Goal: Transaction & Acquisition: Purchase product/service

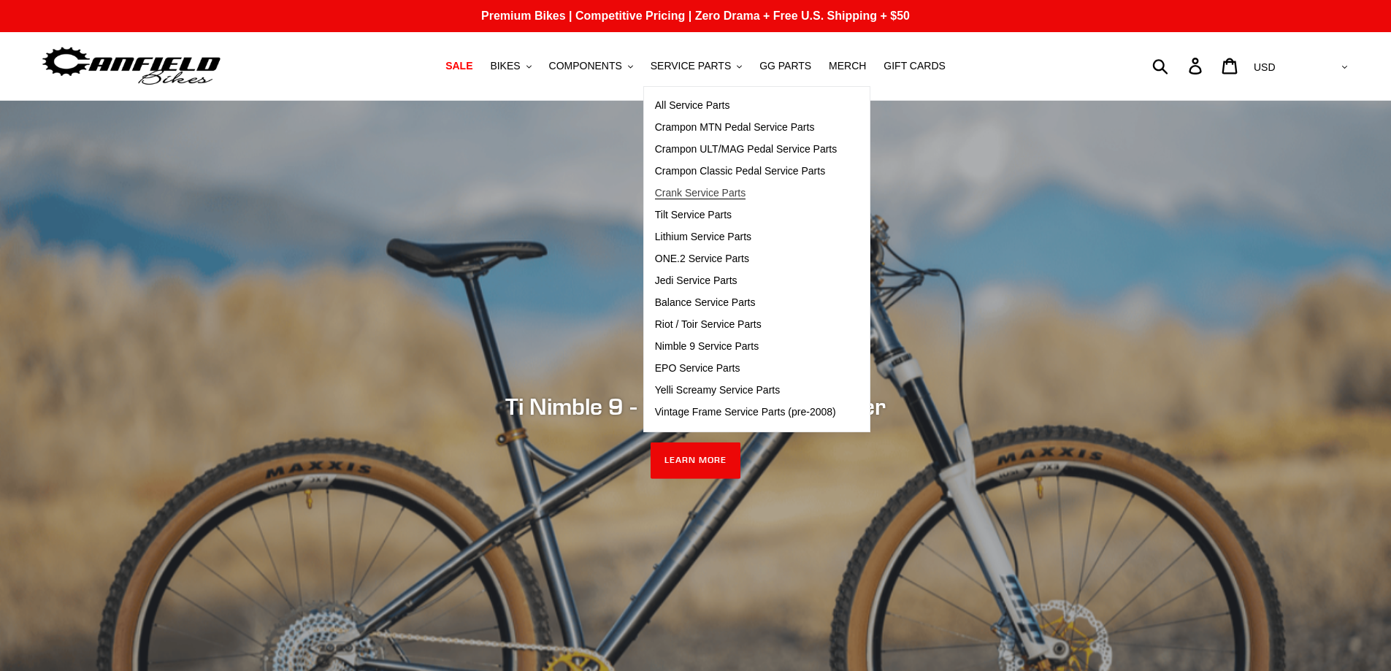
click at [693, 192] on span "Crank Service Parts" at bounding box center [700, 193] width 91 height 12
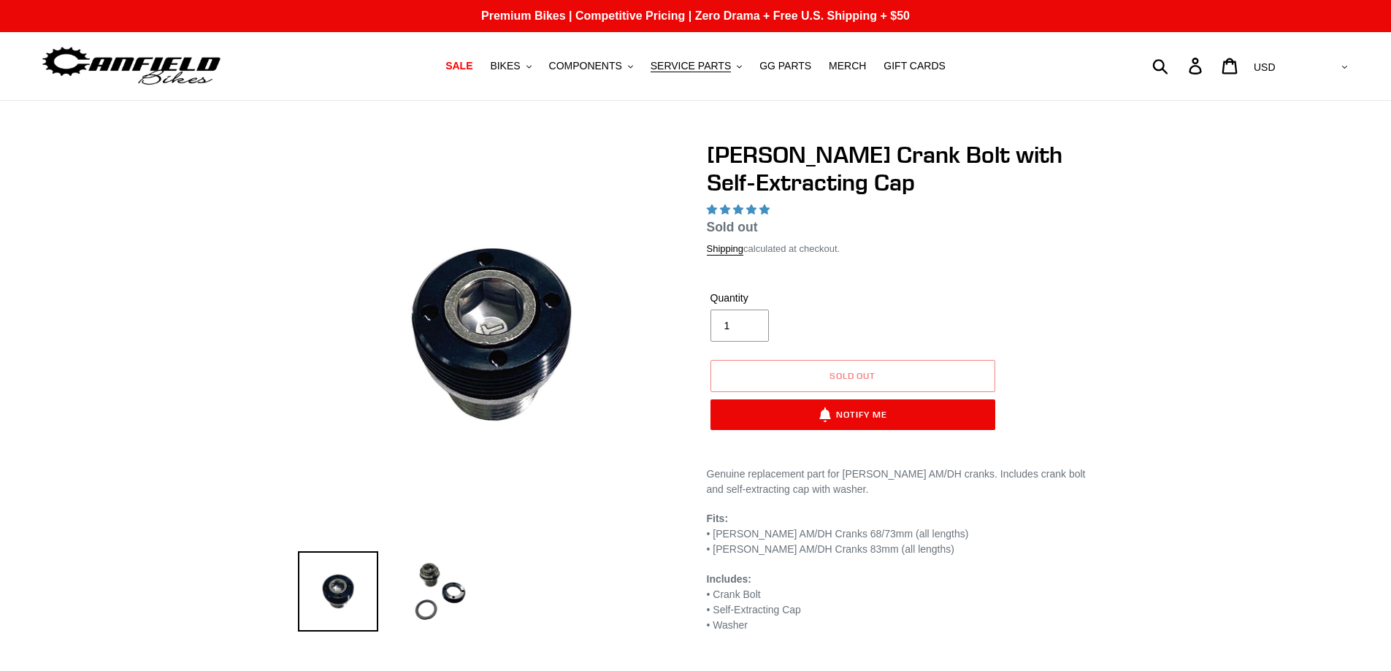
select select "highest-rating"
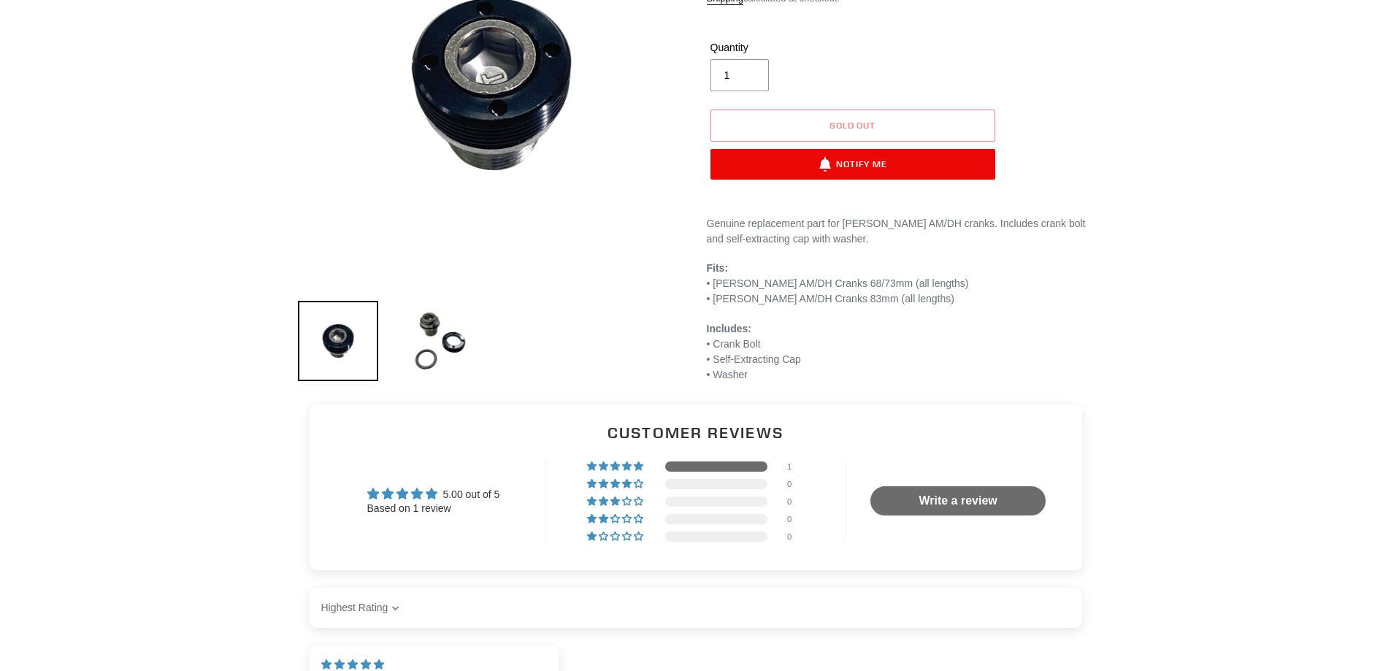
scroll to position [73, 0]
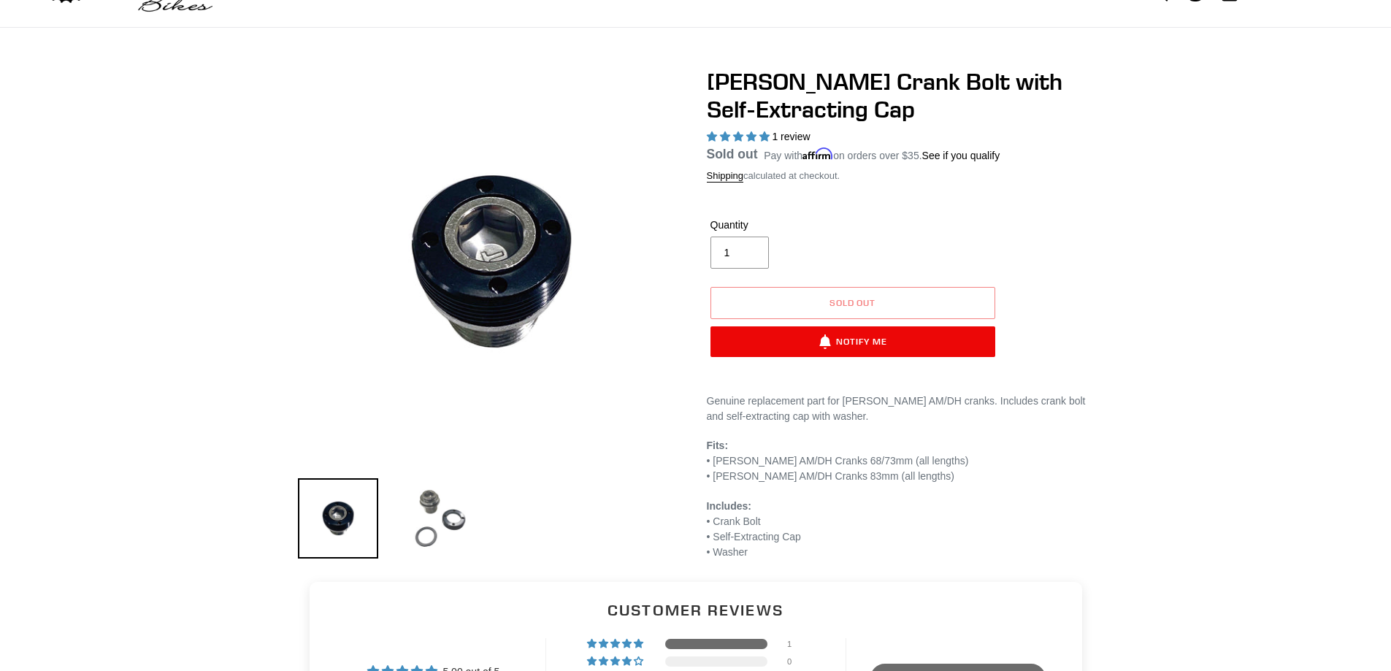
click at [456, 509] on img at bounding box center [440, 518] width 80 height 80
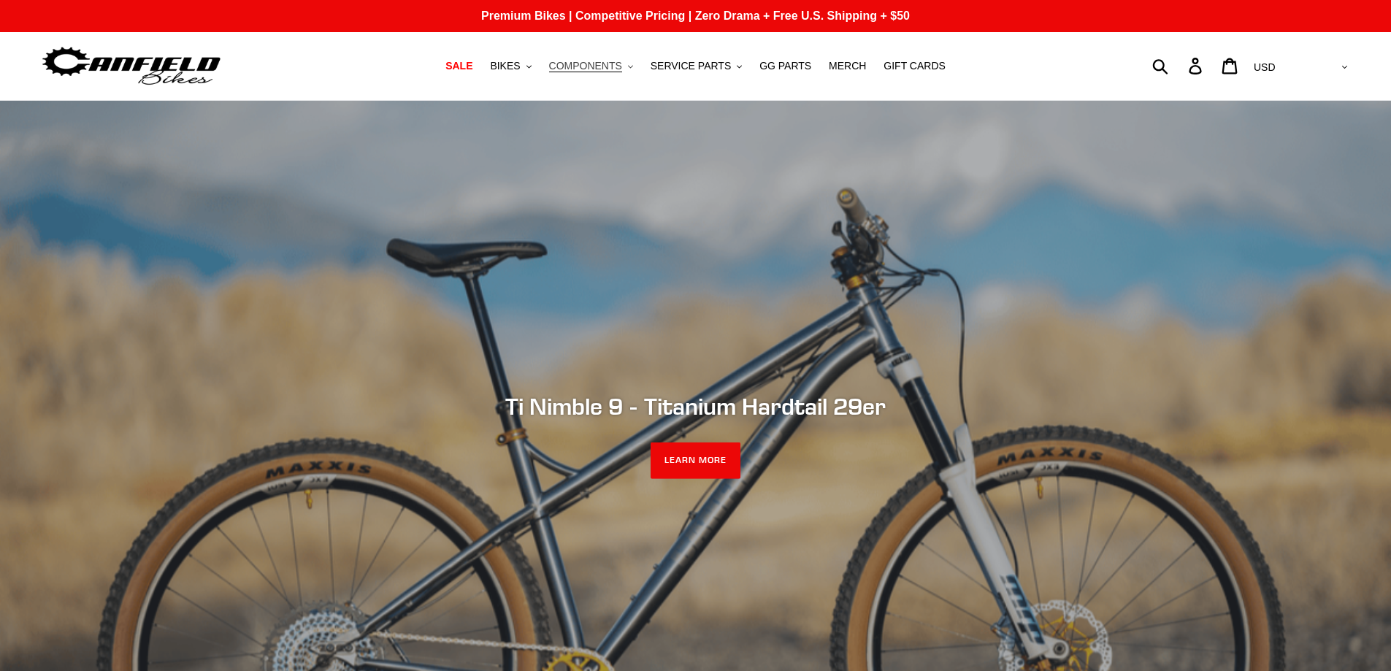
click at [619, 65] on span "COMPONENTS" at bounding box center [585, 66] width 73 height 12
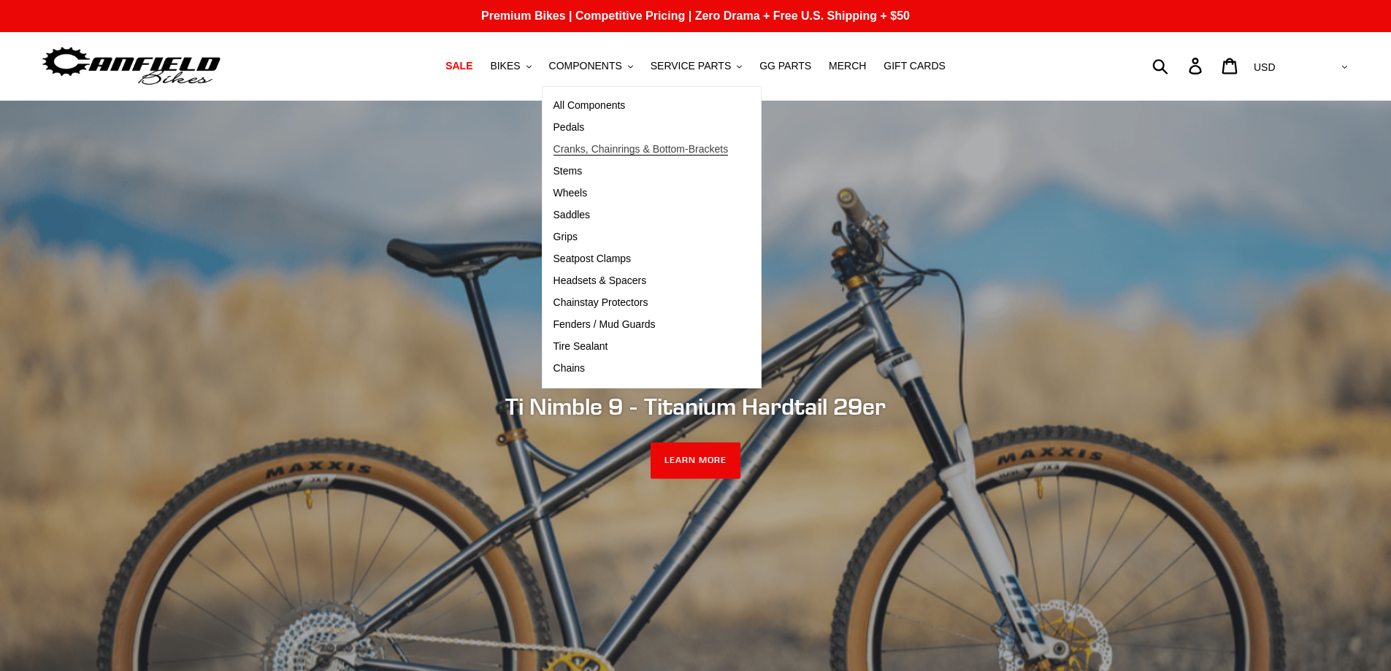
click at [583, 148] on span "Cranks, Chainrings & Bottom-Brackets" at bounding box center [641, 149] width 175 height 12
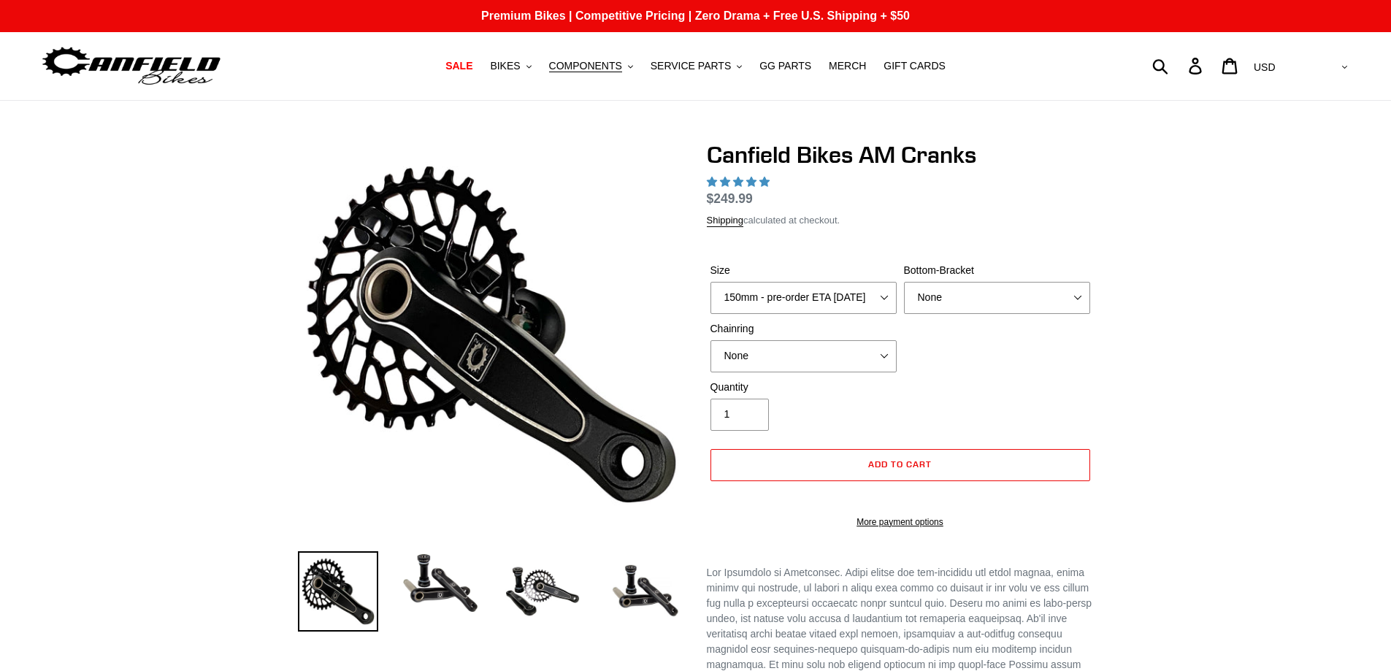
select select "165mm - pre-order ETA 9/30/25"
click at [711, 282] on select "150mm - pre-order ETA 9/30/25 155mm - pre-order ETA 9/30/25 160mm - pre-order E…" at bounding box center [804, 298] width 186 height 32
select select "highest-rating"
click at [886, 357] on select "None 30t Round (Boost 148) 30t Oval (Boost 148) 32t Round (Boost 148) 32t Oval …" at bounding box center [804, 356] width 186 height 32
select select "32t Round (Boost 148)"
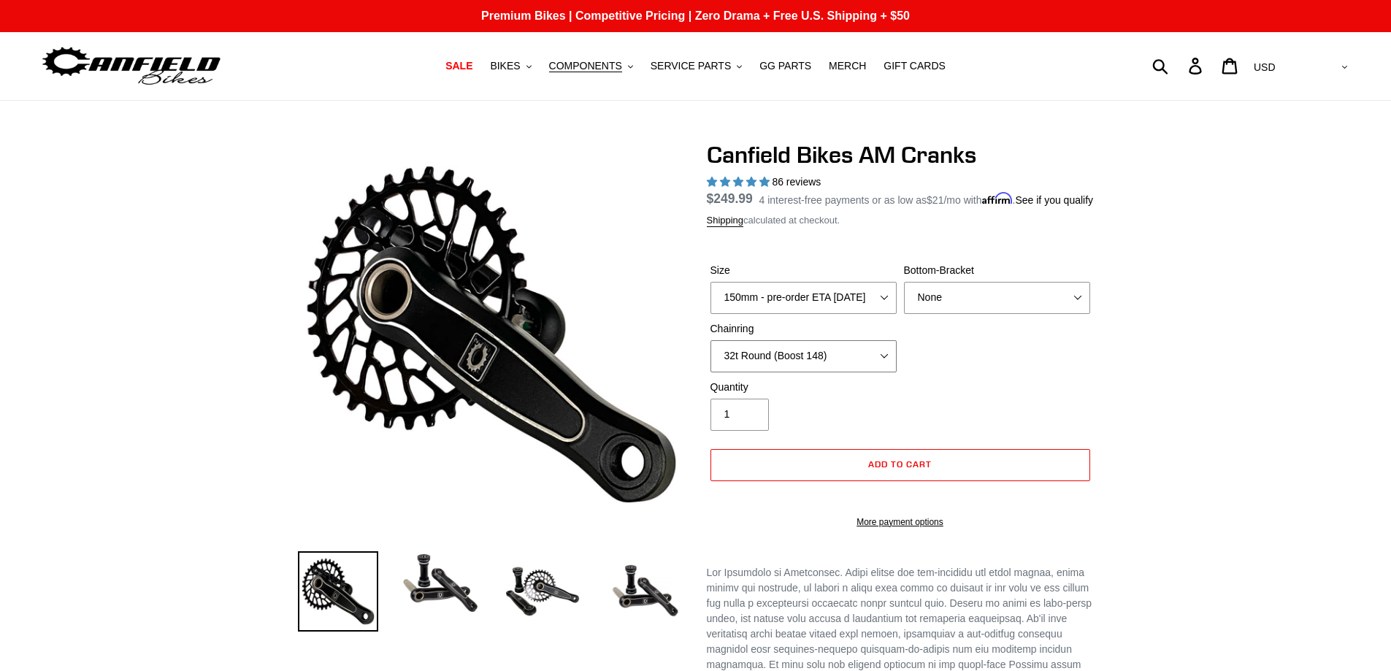
click at [711, 357] on select "None 30t Round (Boost 148) 30t Oval (Boost 148) 32t Round (Boost 148) 32t Oval …" at bounding box center [804, 356] width 186 height 32
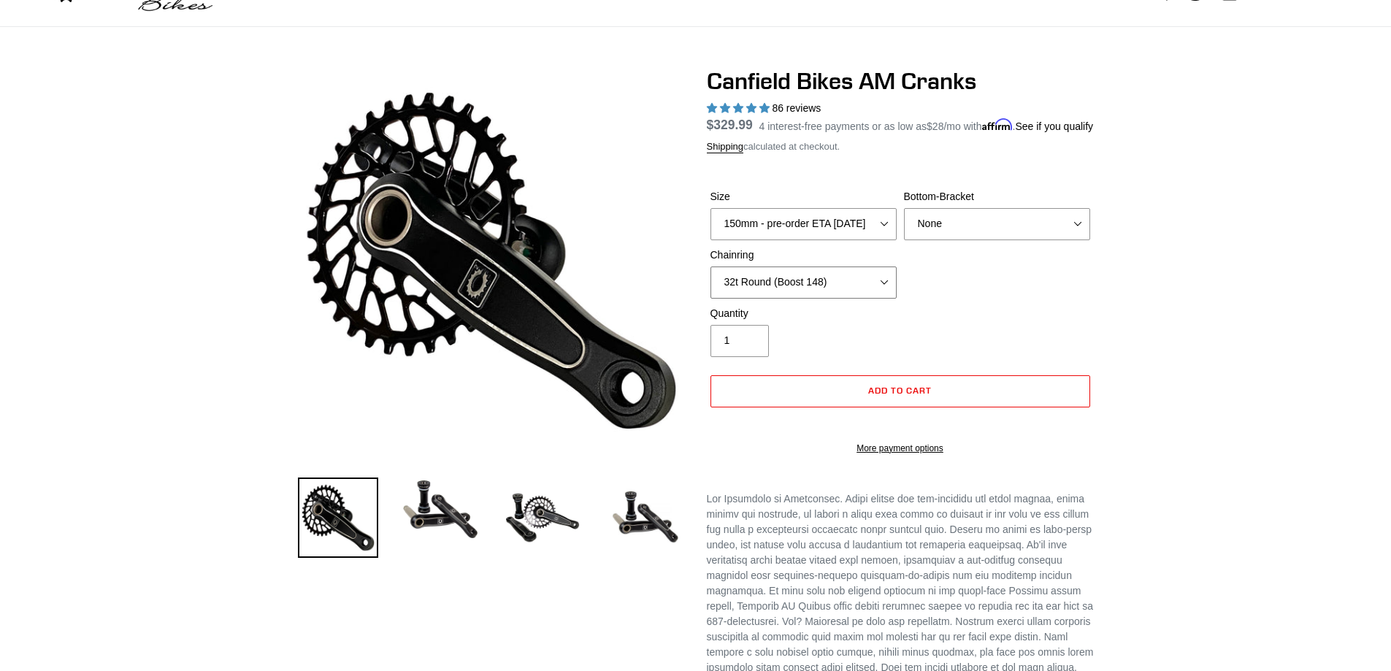
scroll to position [73, 0]
click at [1077, 241] on select "None BSA Threaded 68/73mm Press Fit PF92" at bounding box center [997, 225] width 186 height 32
select select "BSA Threaded 68/73mm"
click at [904, 226] on select "None BSA Threaded 68/73mm Press Fit PF92" at bounding box center [997, 225] width 186 height 32
click at [718, 154] on link "Shipping" at bounding box center [725, 148] width 37 height 12
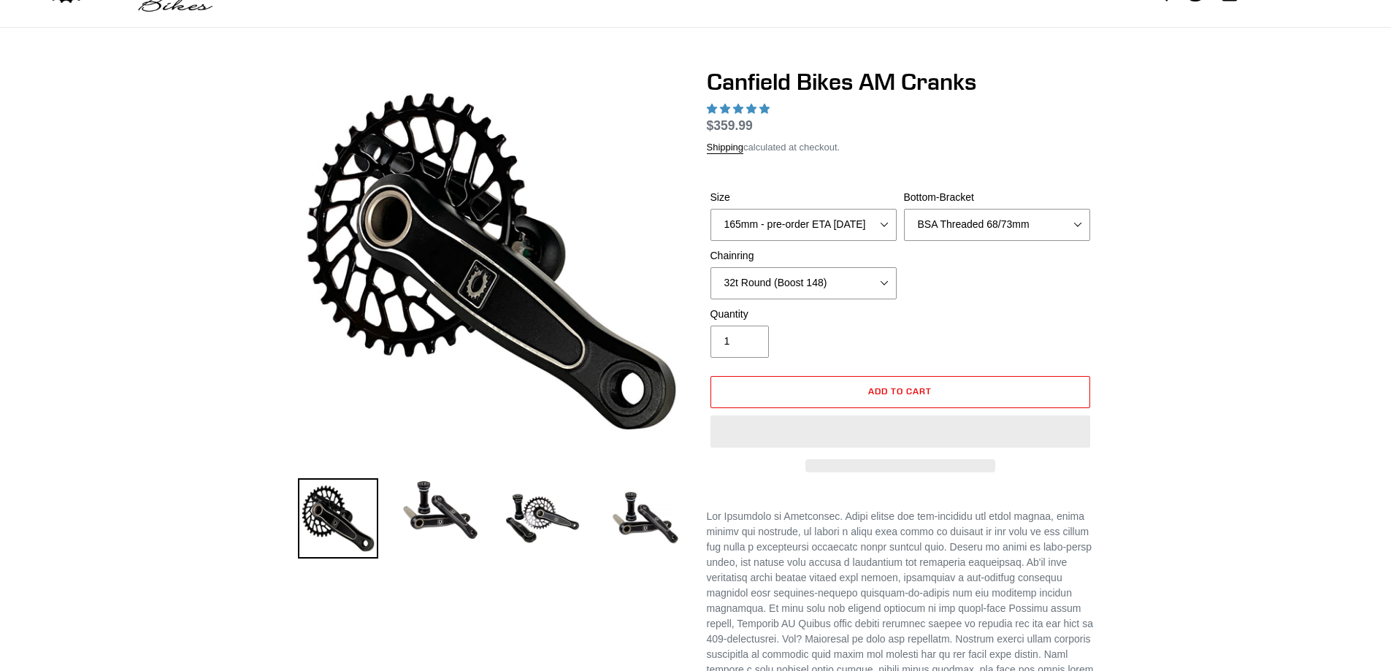
scroll to position [73, 0]
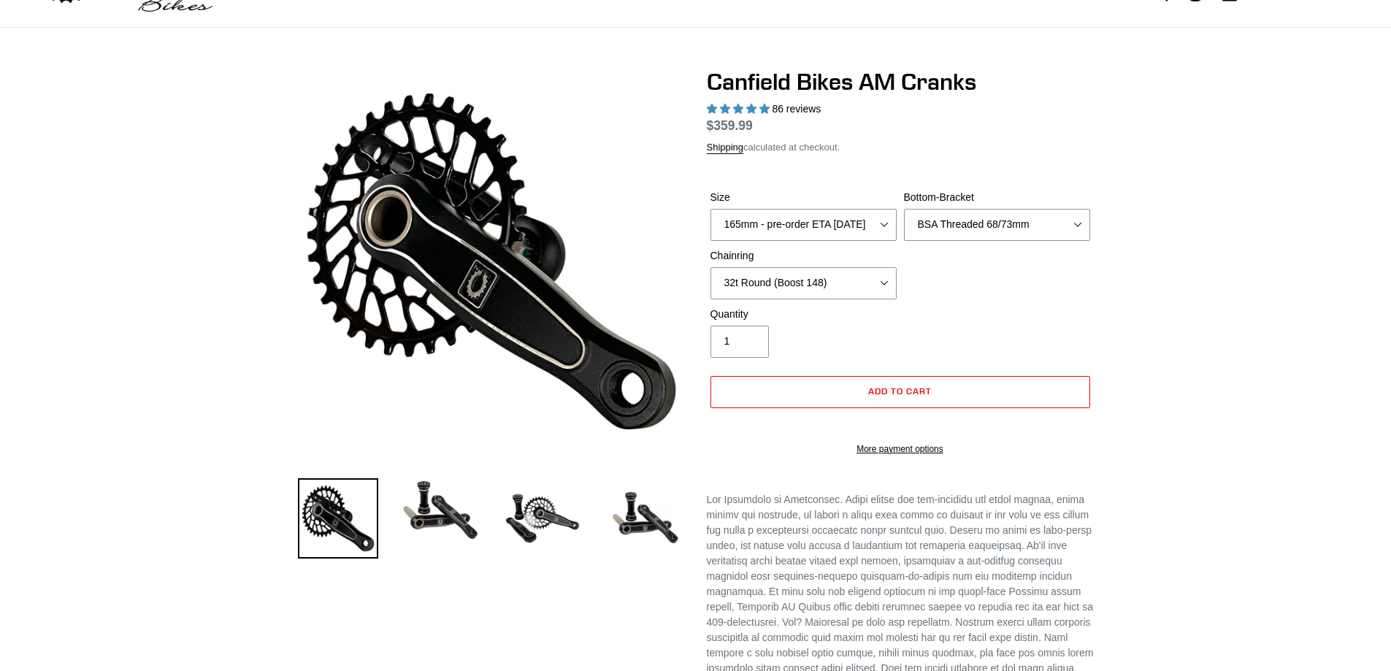
select select "highest-rating"
